Goal: Find specific page/section: Find specific page/section

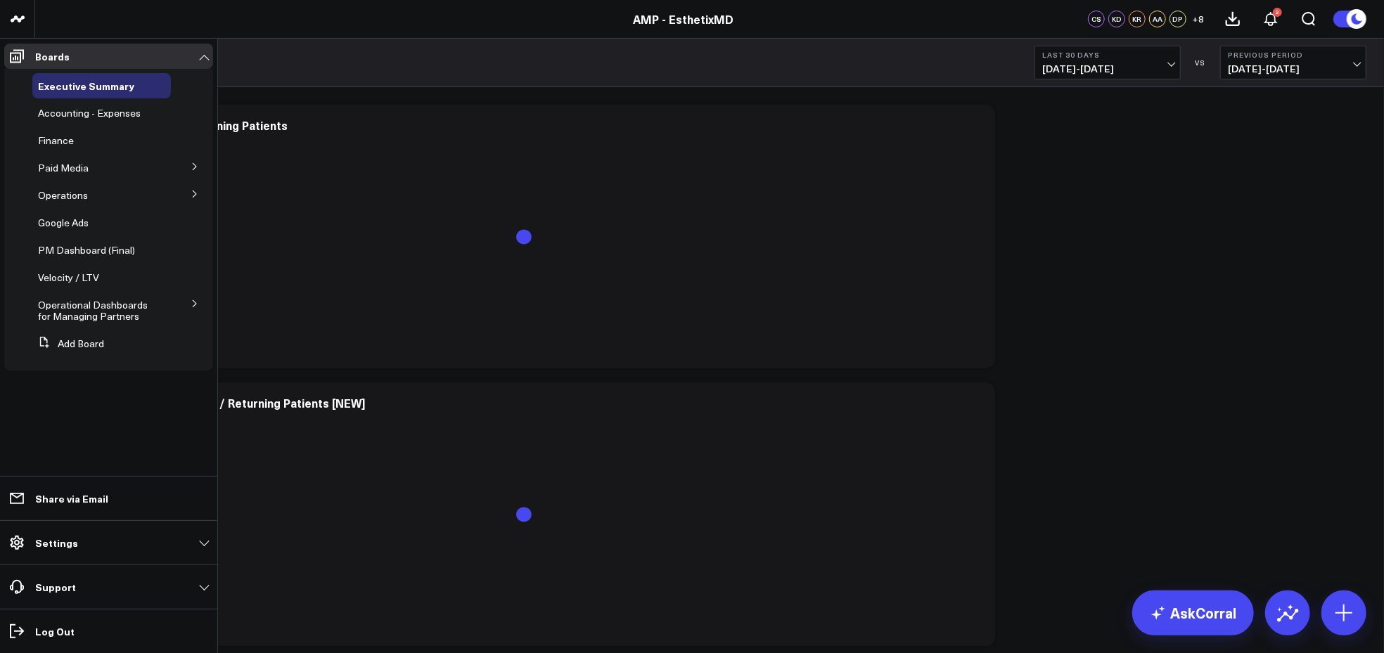
click at [191, 191] on icon at bounding box center [195, 194] width 8 height 8
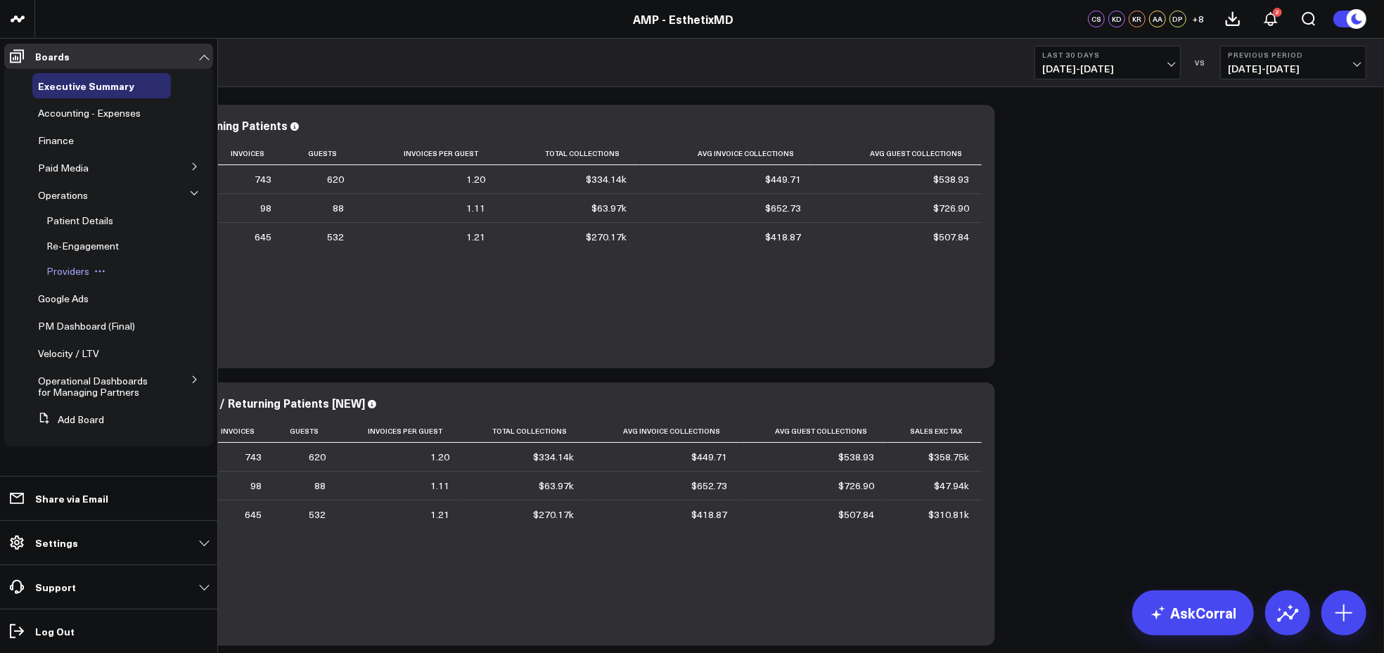
click at [78, 272] on span "Providers" at bounding box center [67, 270] width 43 height 13
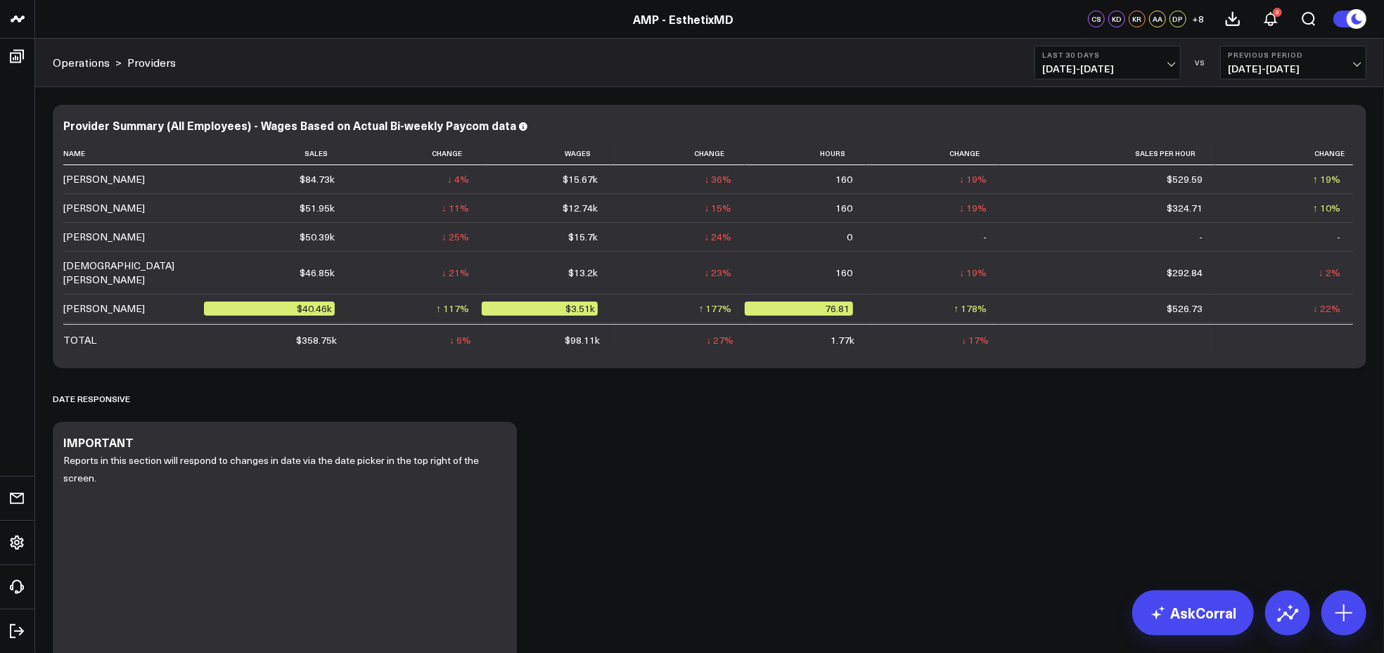
click at [1359, 63] on span "06/27/25 - 07/26/25" at bounding box center [1293, 68] width 131 height 11
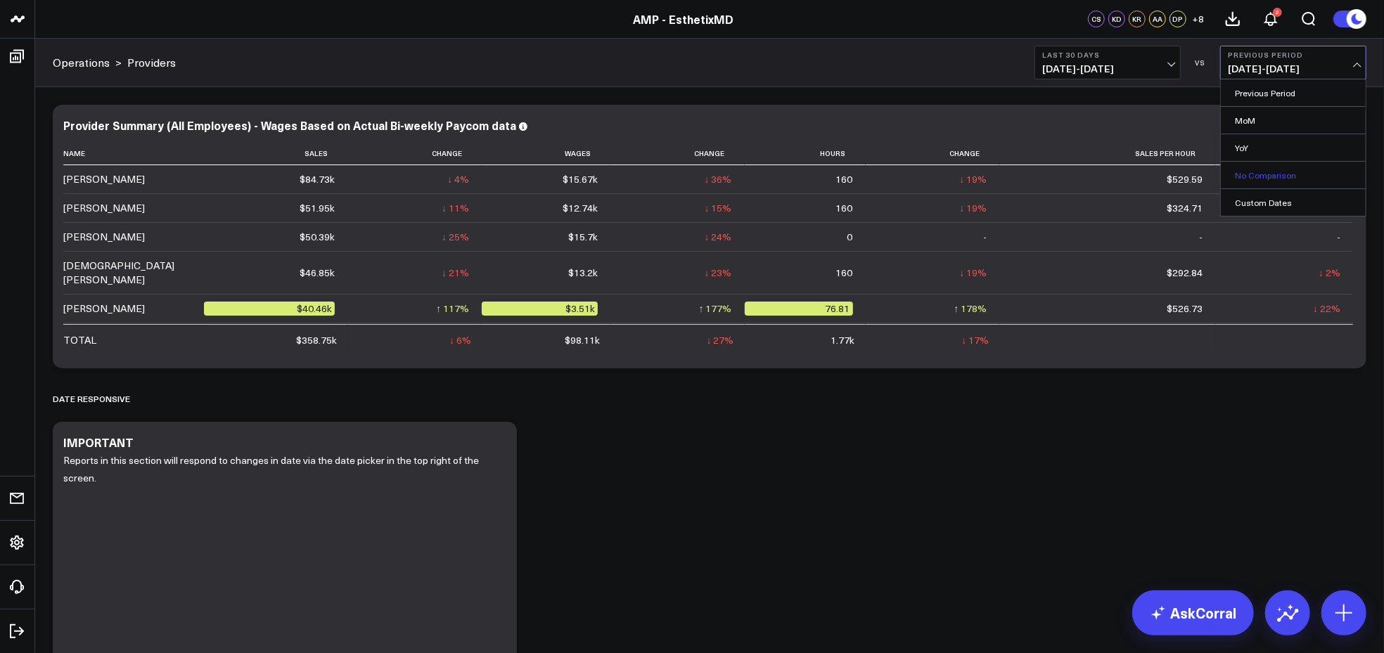
click at [1287, 183] on link "No Comparison" at bounding box center [1293, 175] width 145 height 27
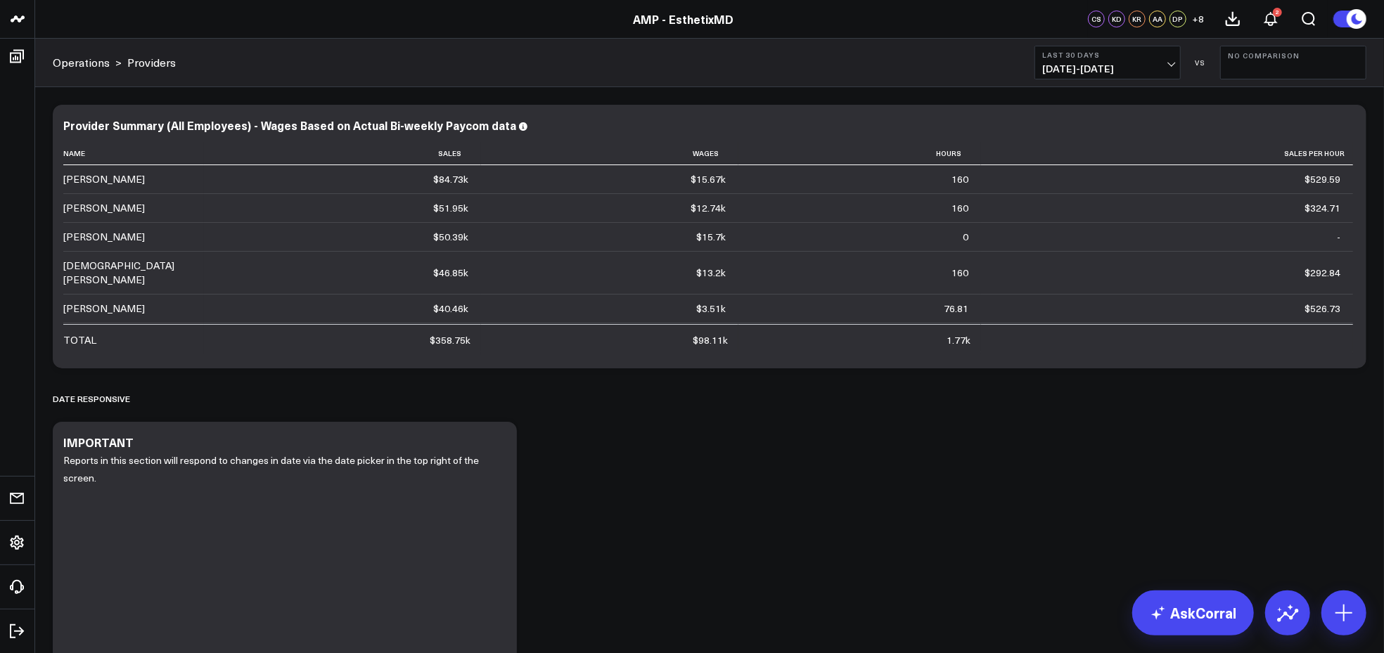
click at [1167, 62] on button "Last 30 Days 07/27/25 - 08/25/25" at bounding box center [1107, 63] width 146 height 34
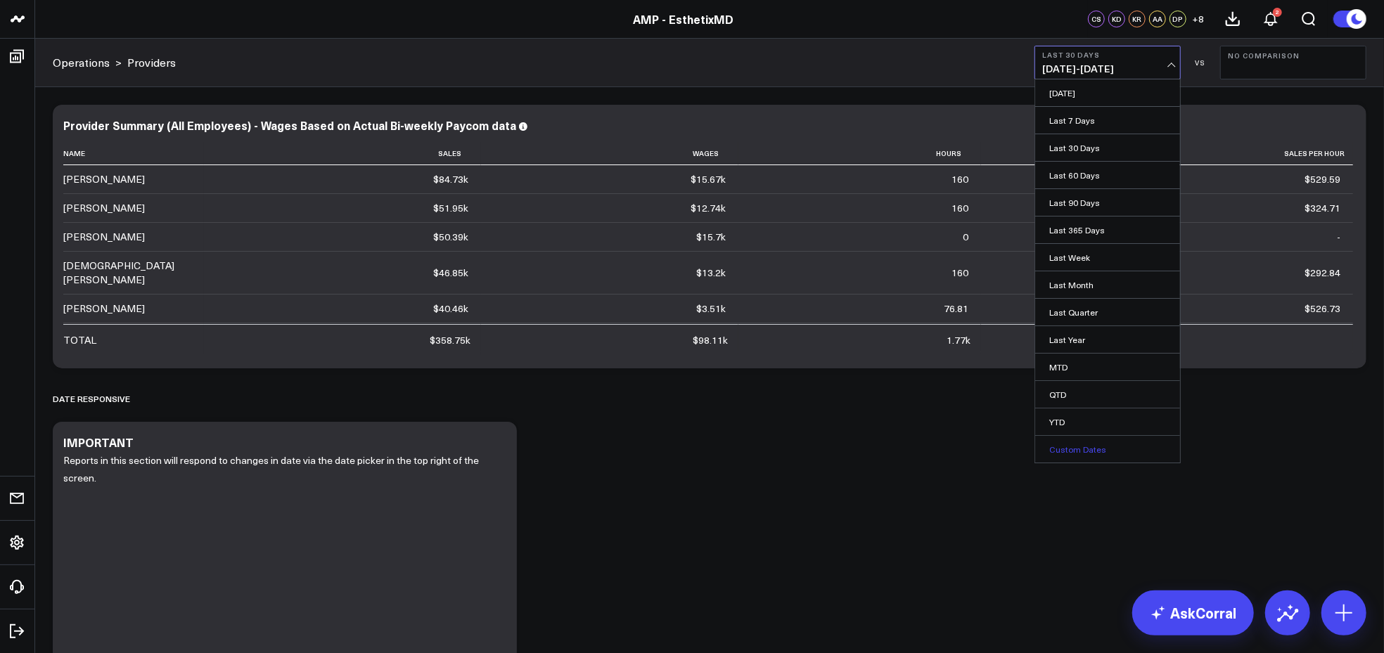
click at [1062, 450] on link "Custom Dates" at bounding box center [1107, 449] width 145 height 27
select select "7"
select select "2025"
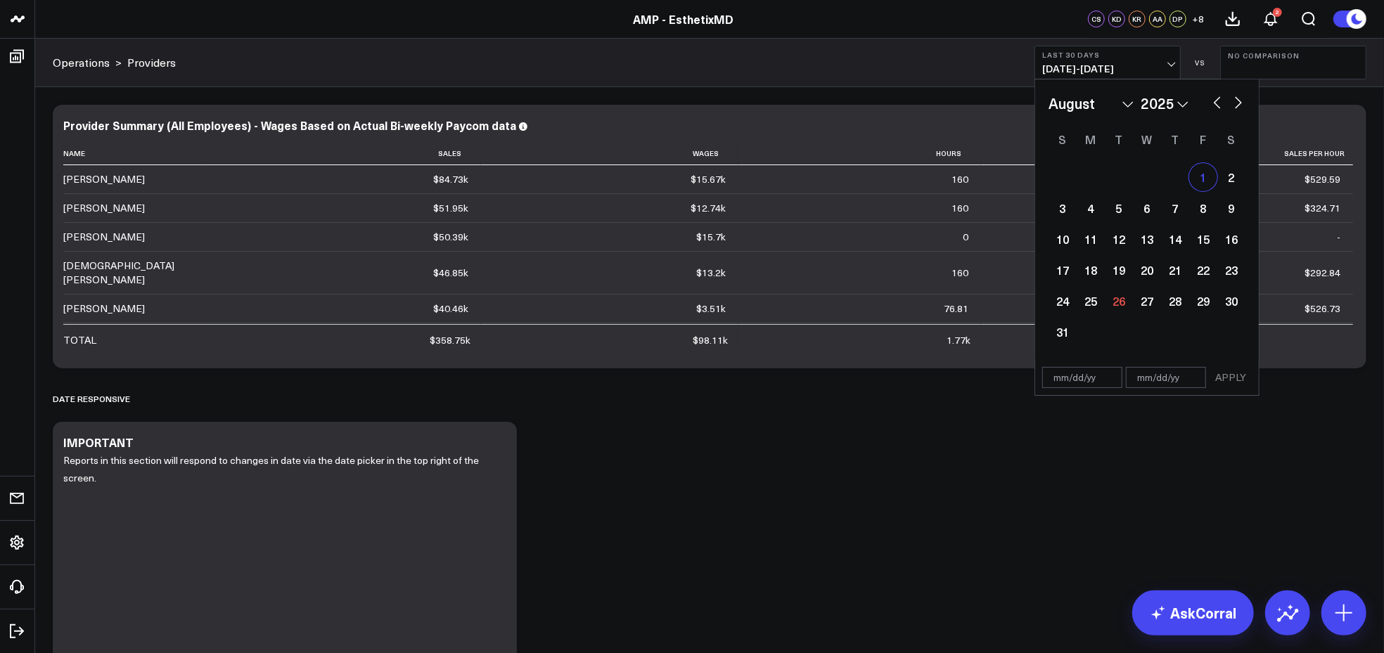
click at [1205, 177] on div "1" at bounding box center [1203, 177] width 28 height 28
type input "[DATE]"
select select "7"
select select "2025"
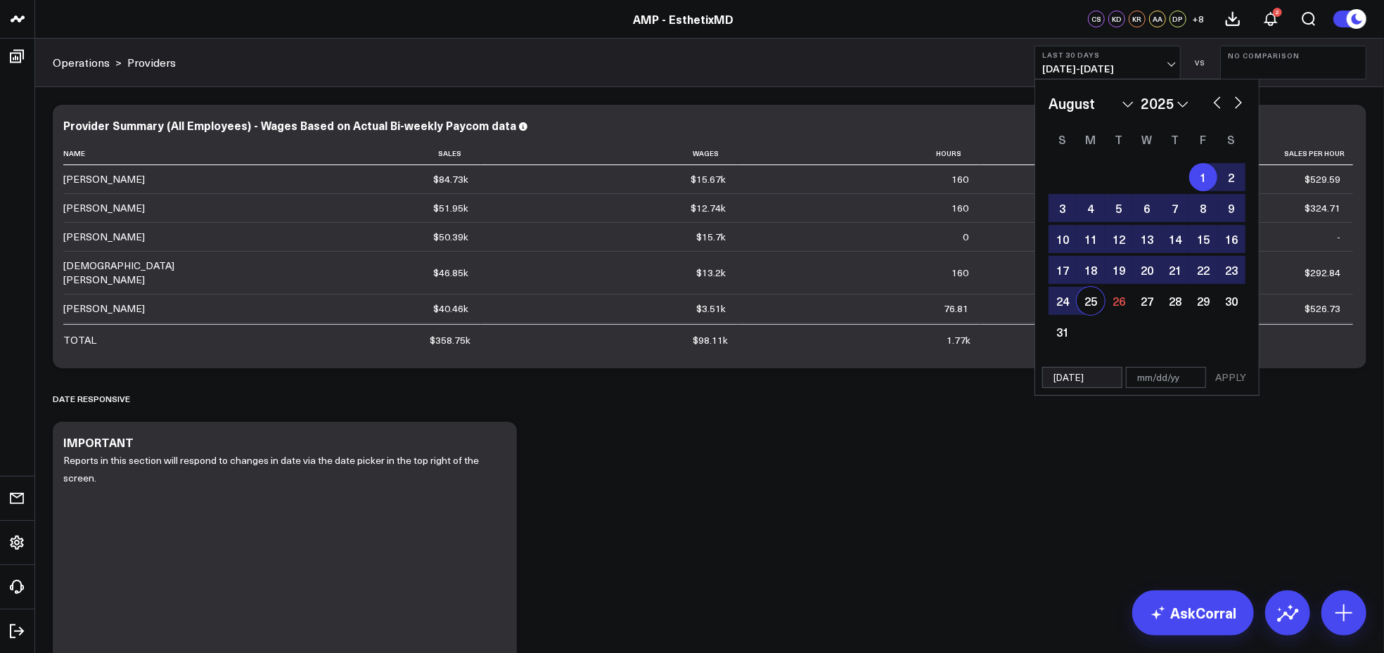
click at [1091, 300] on div "25" at bounding box center [1091, 301] width 28 height 28
type input "[DATE]"
select select "7"
select select "2025"
click at [1234, 375] on button "APPLY" at bounding box center [1230, 377] width 42 height 21
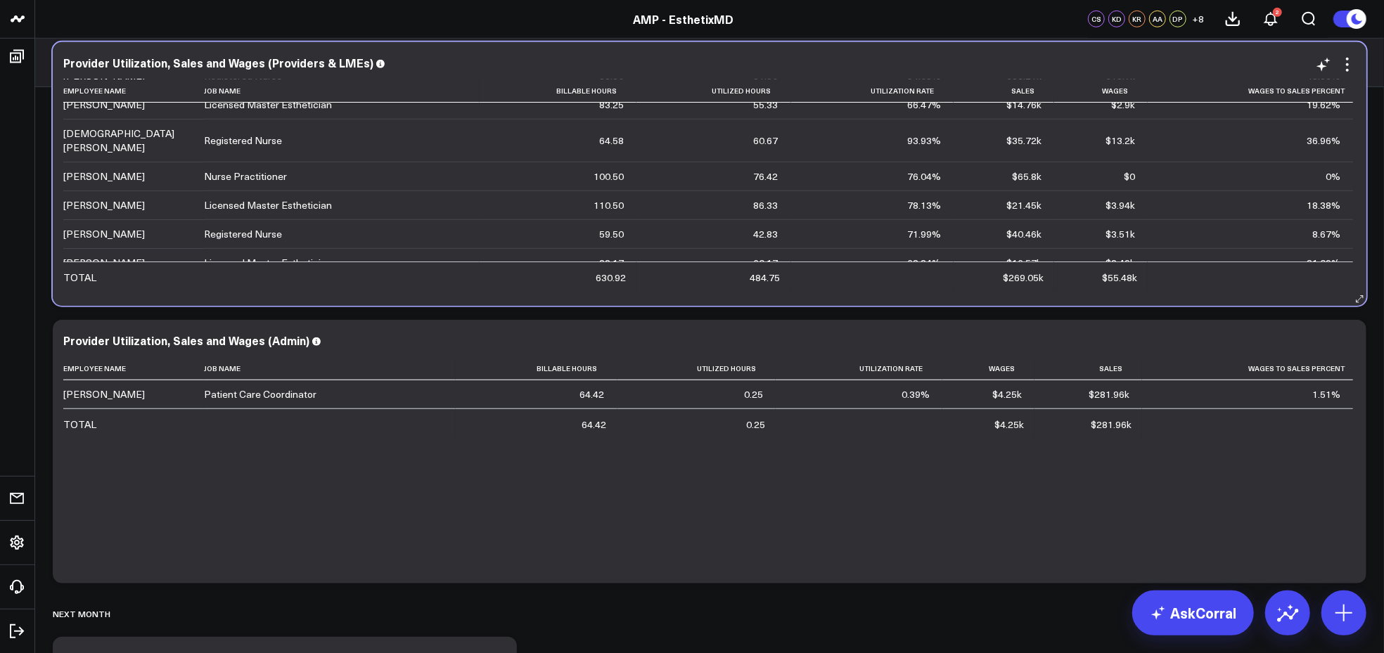
scroll to position [70, 0]
